Goal: Communication & Community: Answer question/provide support

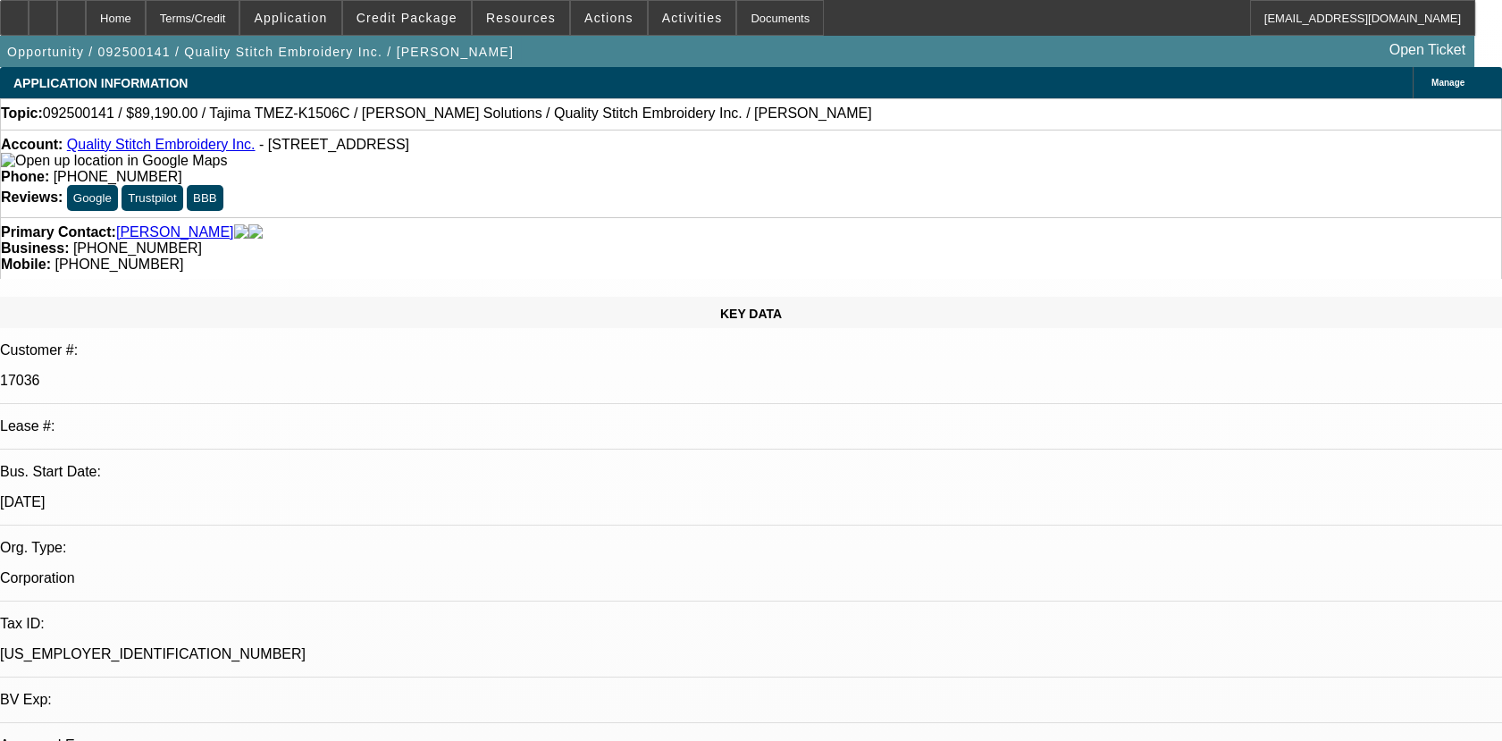
select select "0"
select select "2"
select select "0.1"
select select "4"
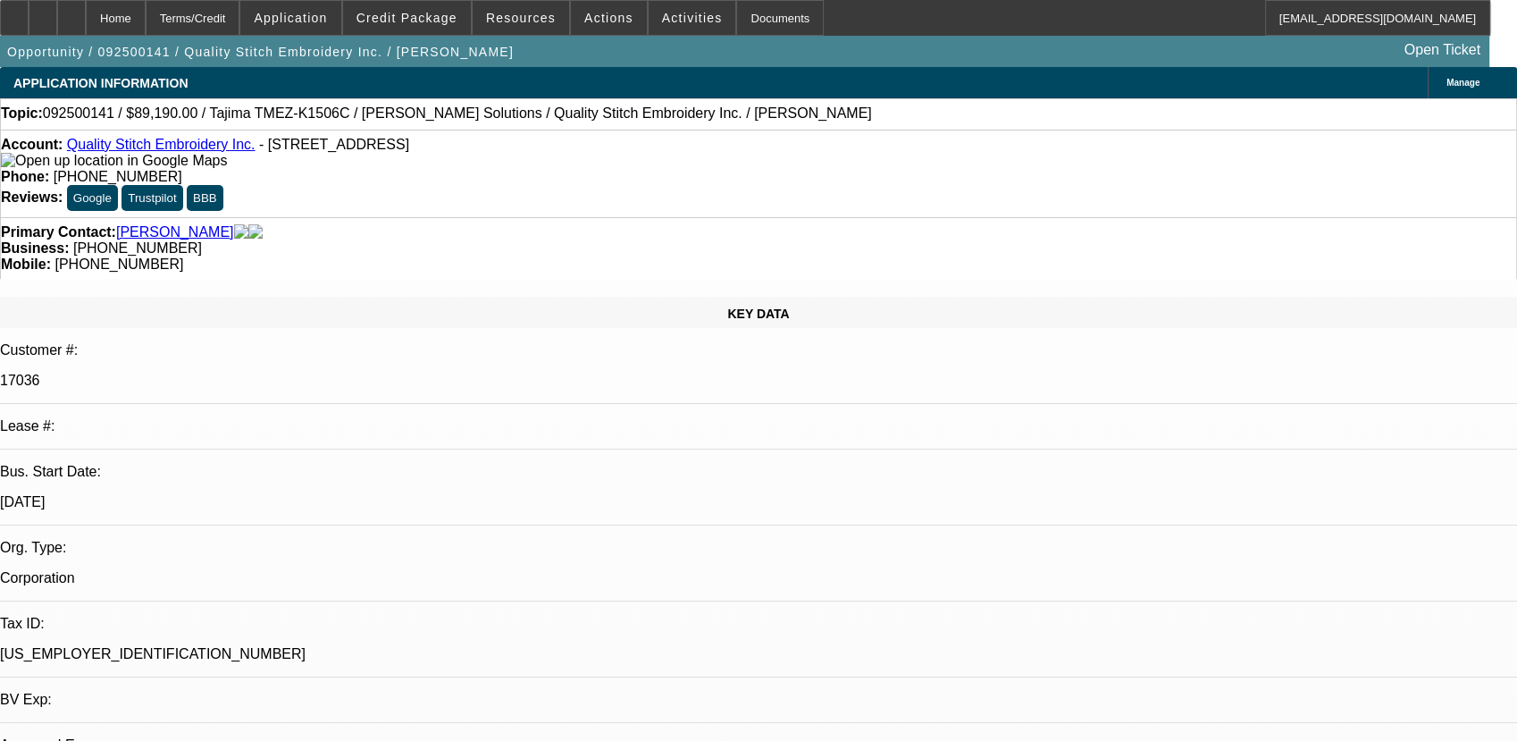
select select "0"
select select "2"
select select "0.1"
select select "4"
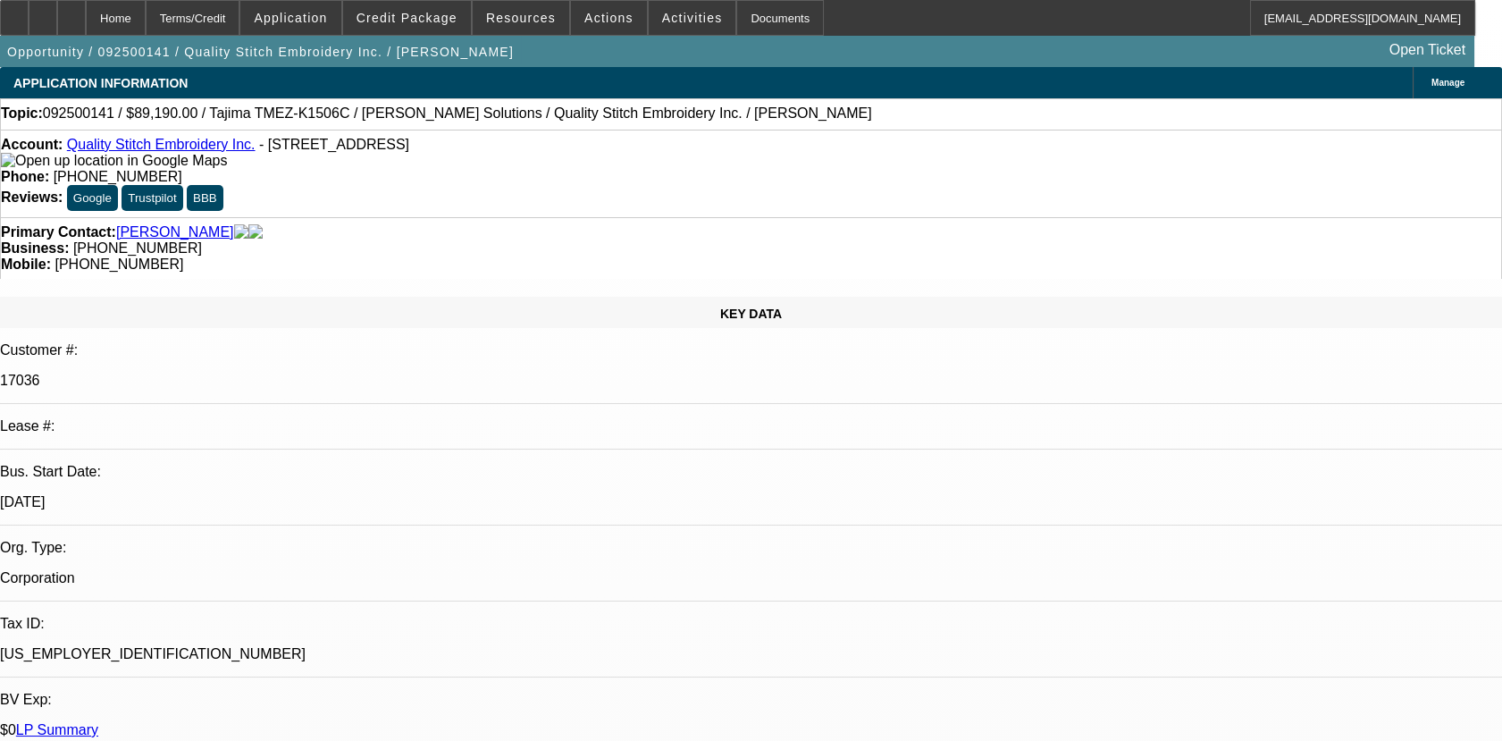
radio input "true"
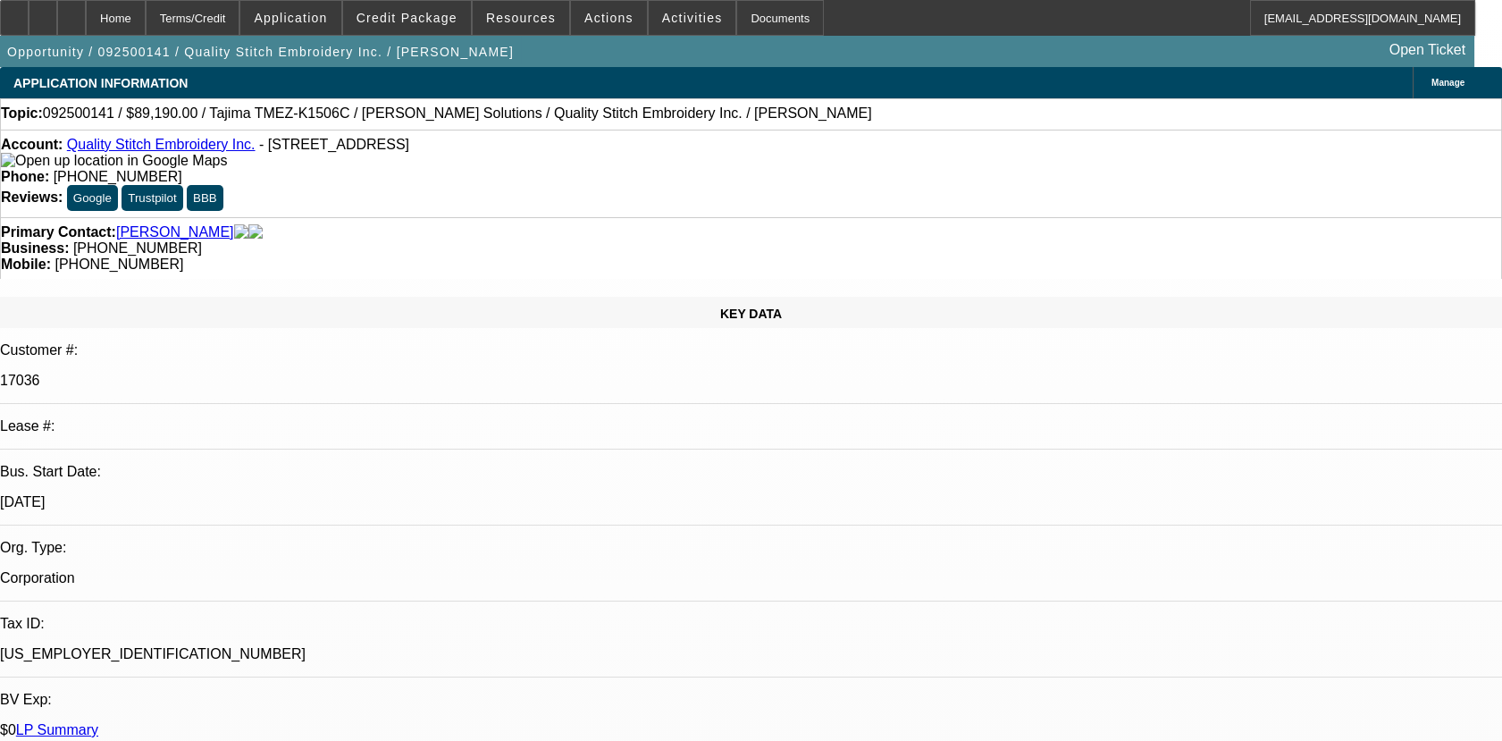
type textarea "01 & 02- PAID OFF BFC DEALS, PAID OFF LONG TIME BACK/03- SOLD DEAL NO HISTORY W…"
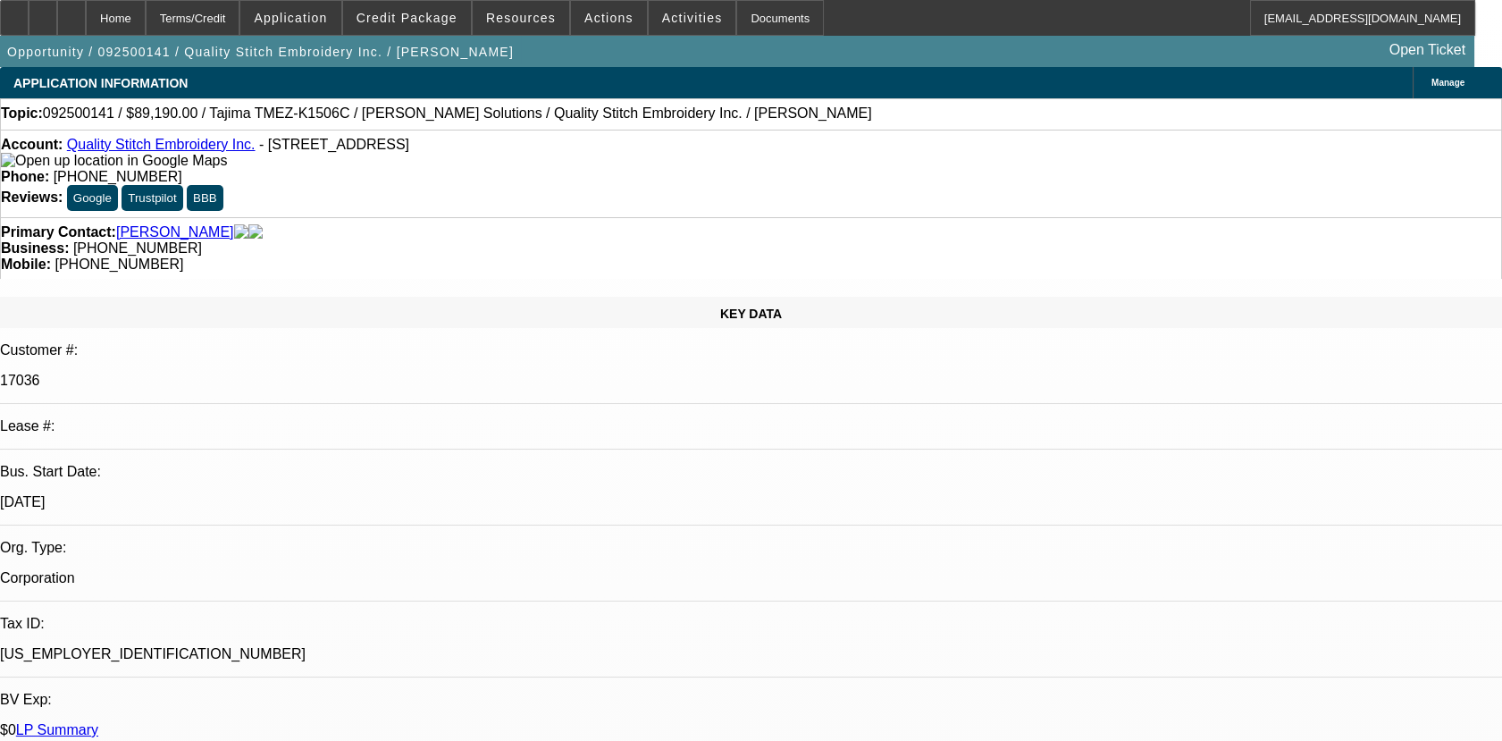
radio input "true"
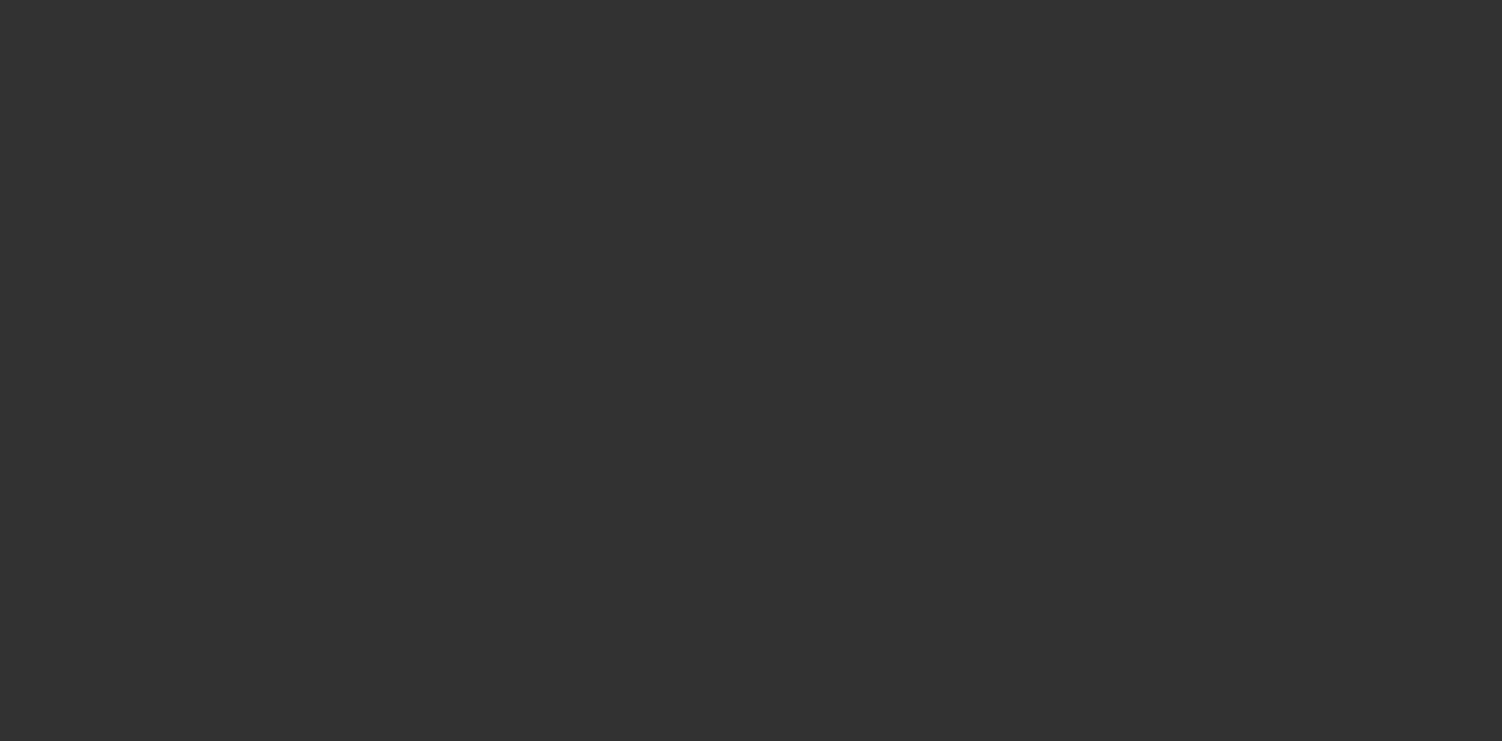
scroll to position [0, 0]
